Goal: Task Accomplishment & Management: Use online tool/utility

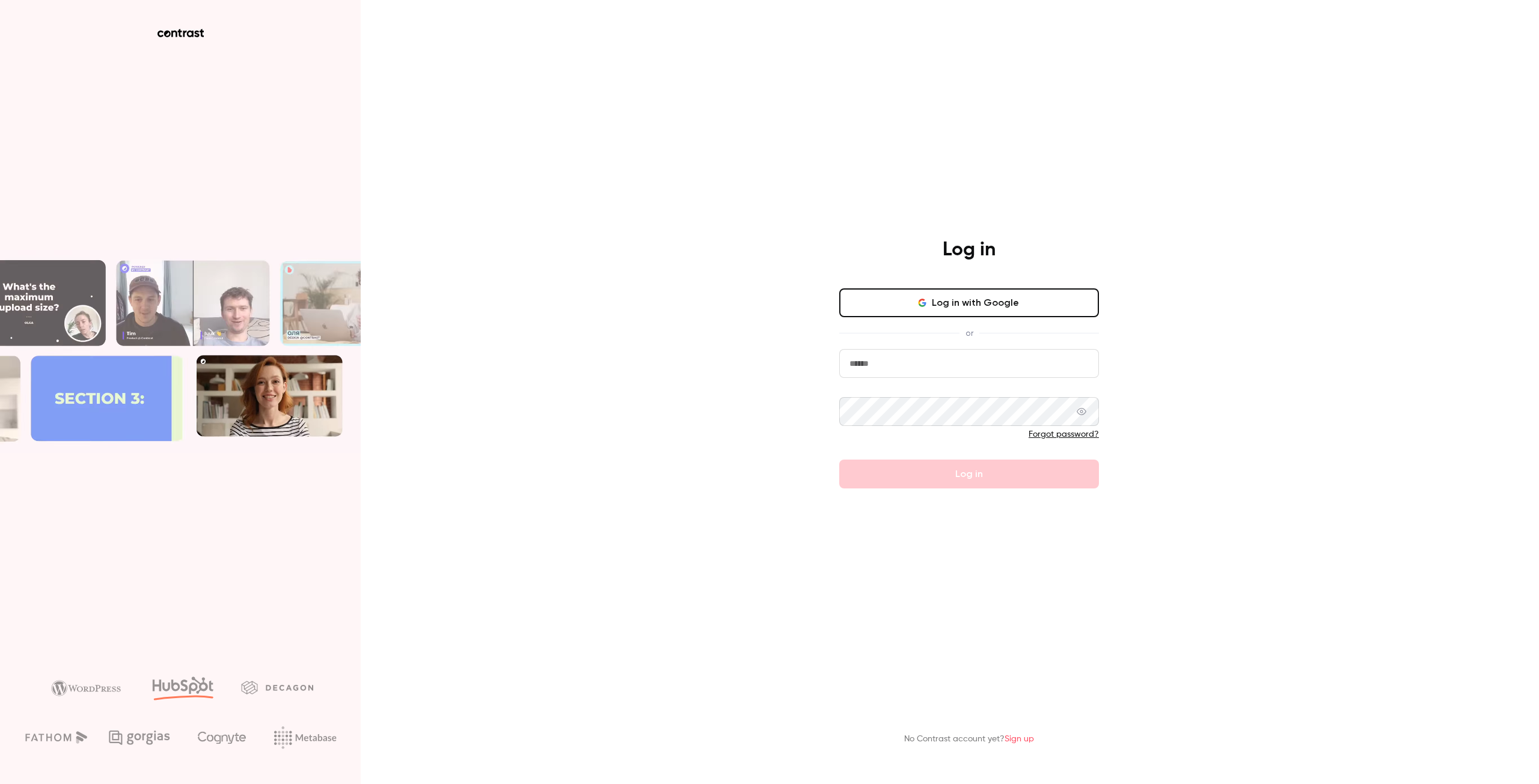
click at [902, 306] on button "Log in with Google" at bounding box center [969, 302] width 260 height 29
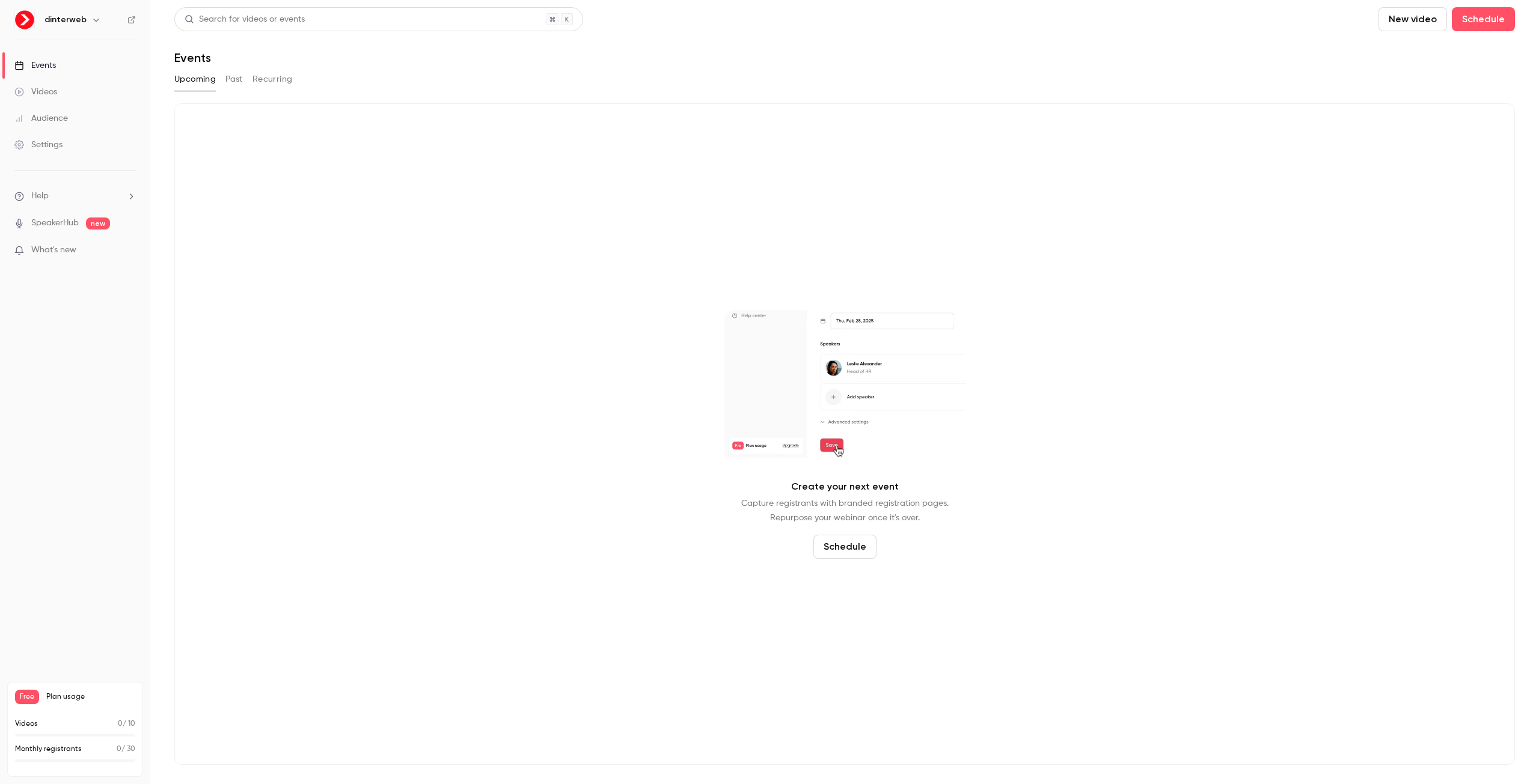
click at [1302, 184] on div "Create your next event Capture registrants with branded registration pages. Rep…" at bounding box center [845, 434] width 1341 height 661
